Goal: Check status: Check status

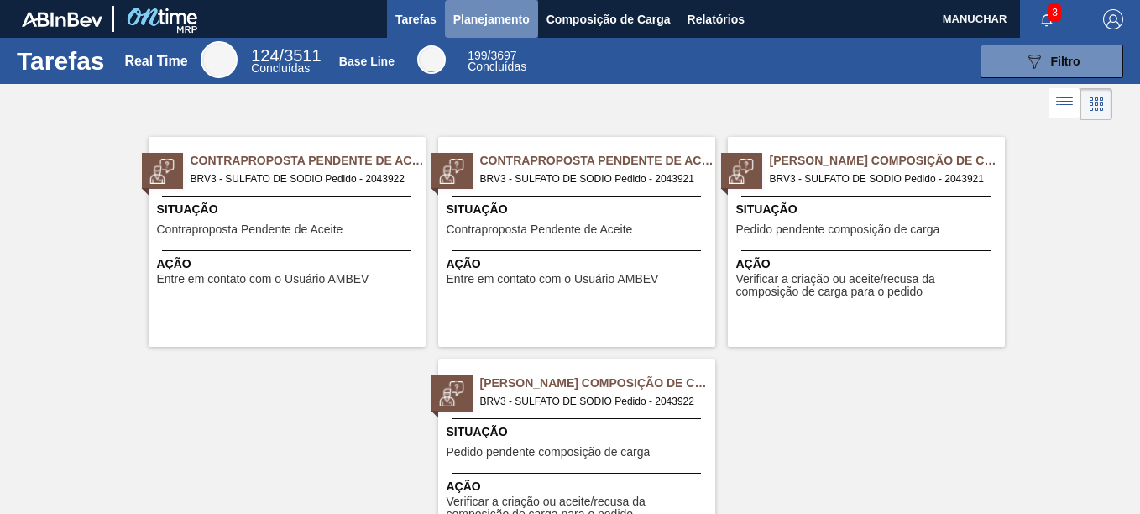
click at [475, 13] on span "Planejamento" at bounding box center [491, 19] width 76 height 20
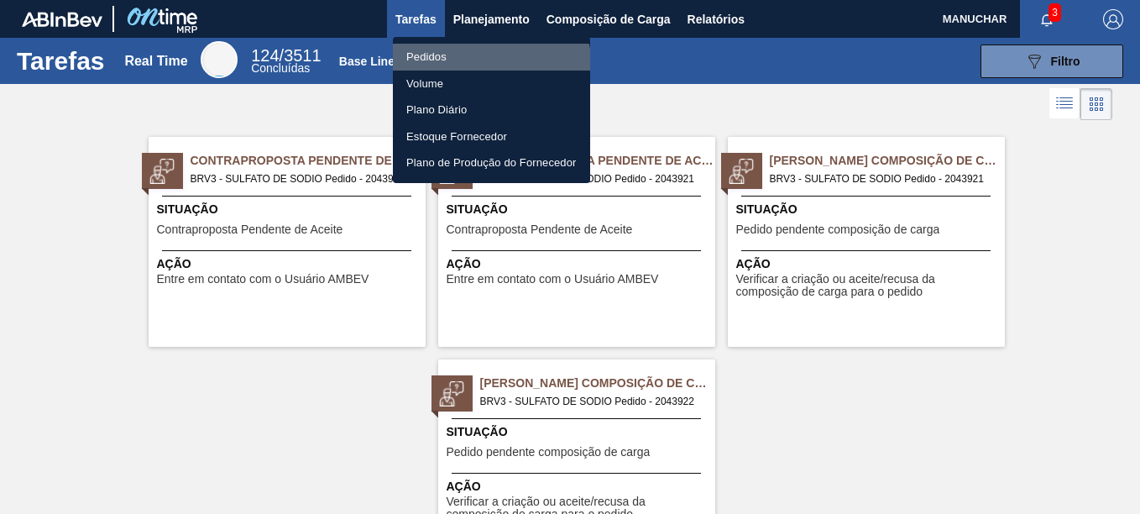
click at [485, 68] on li "Pedidos" at bounding box center [491, 57] width 197 height 27
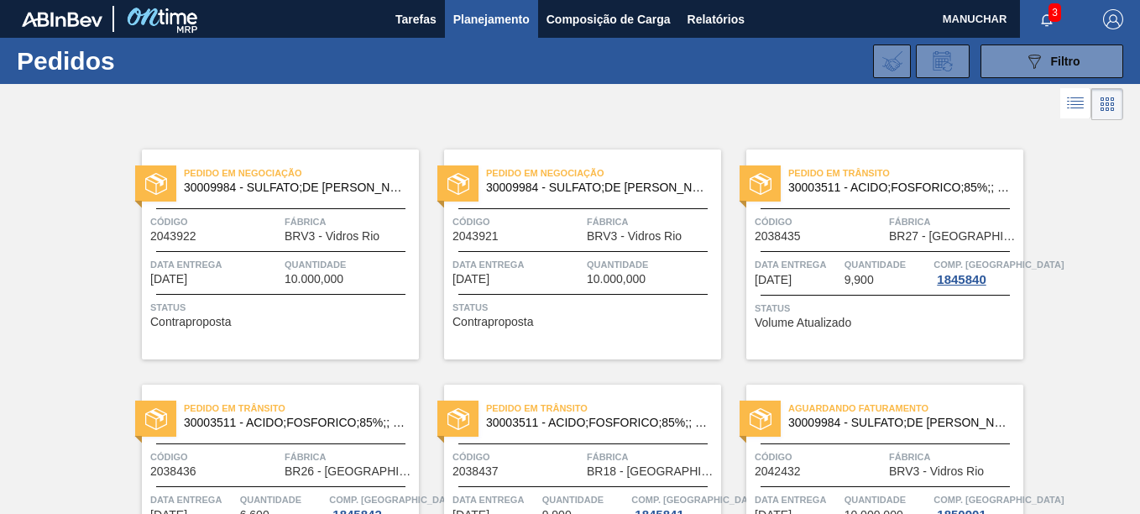
click at [484, 34] on button "Planejamento" at bounding box center [491, 19] width 93 height 38
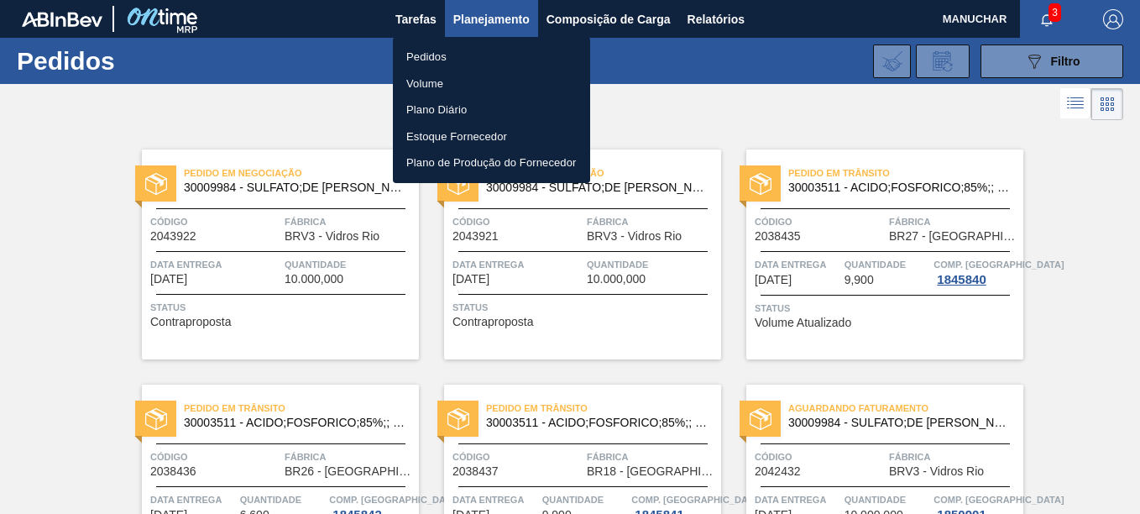
click at [468, 60] on li "Pedidos" at bounding box center [491, 57] width 197 height 27
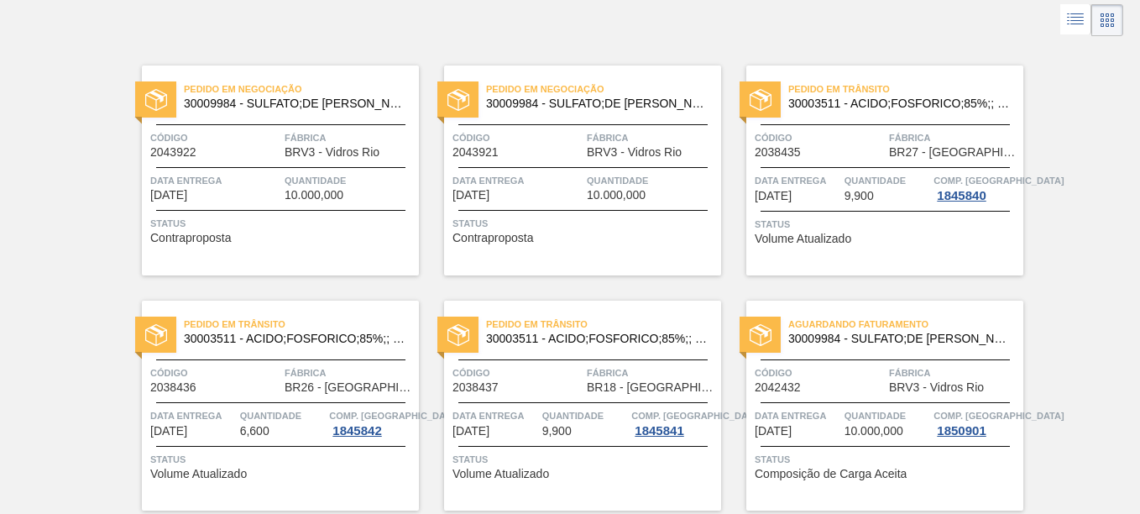
scroll to position [168, 0]
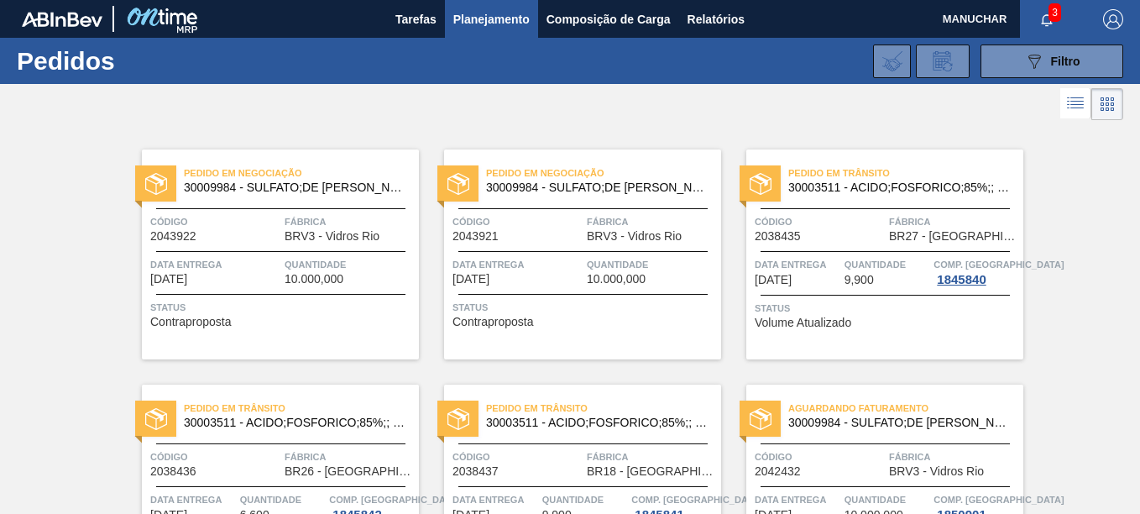
click at [588, 223] on span "Fábrica" at bounding box center [652, 221] width 130 height 17
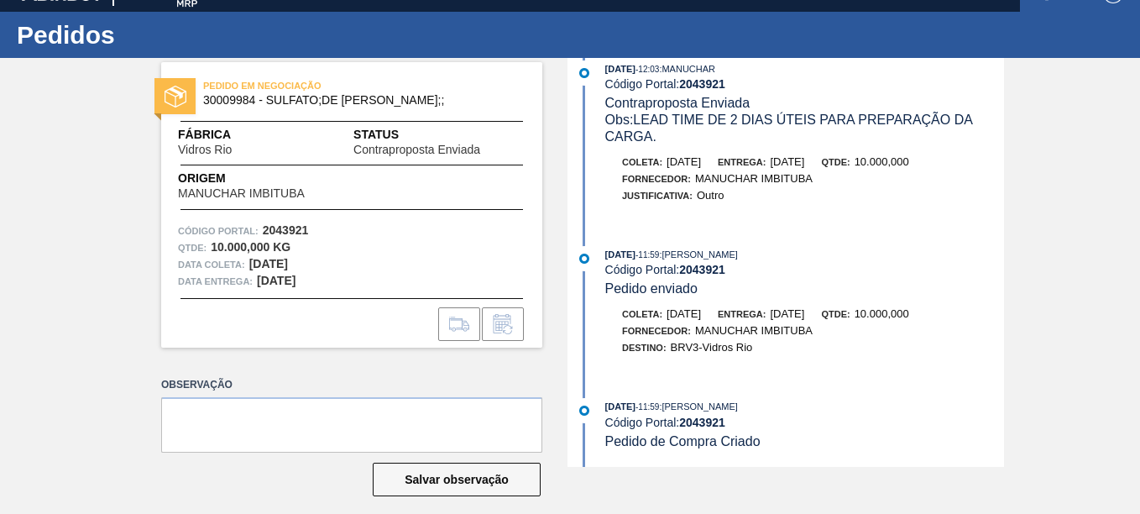
scroll to position [40, 0]
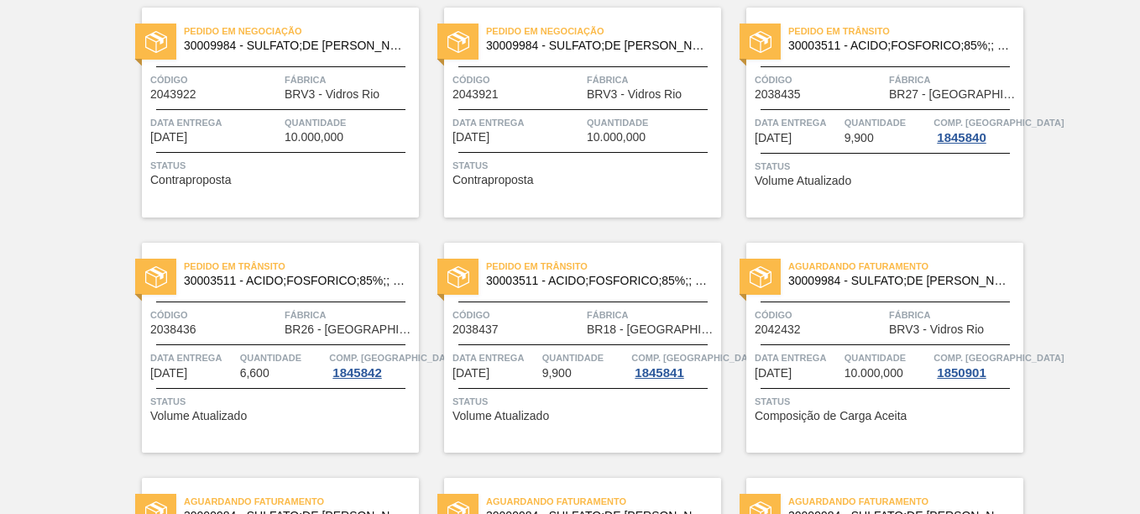
scroll to position [168, 0]
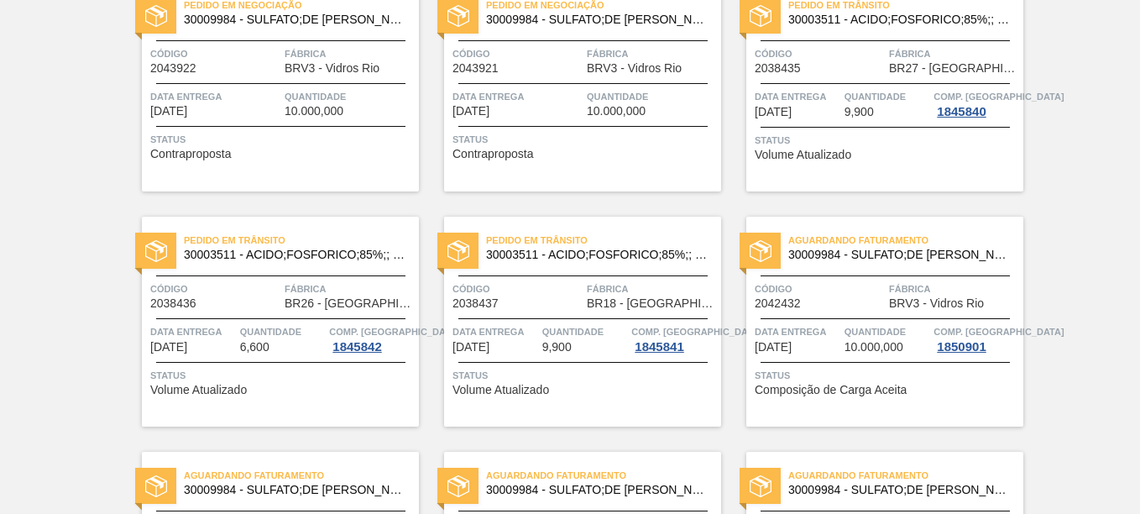
click at [823, 302] on div "Código 2042432" at bounding box center [819, 294] width 130 height 29
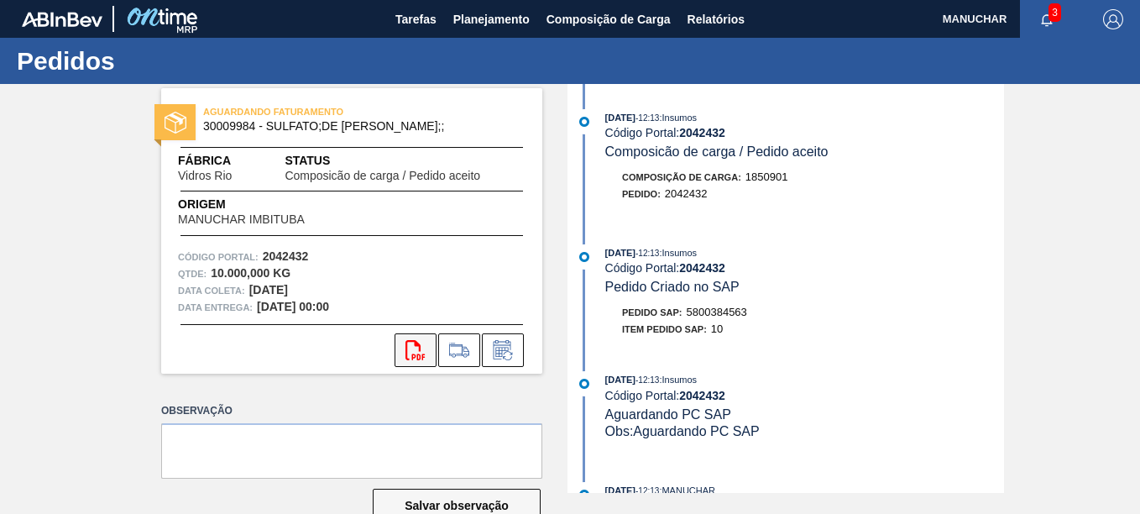
click at [401, 348] on button "svg{fill:#ff0000}" at bounding box center [415, 350] width 42 height 34
